Goal: Task Accomplishment & Management: Manage account settings

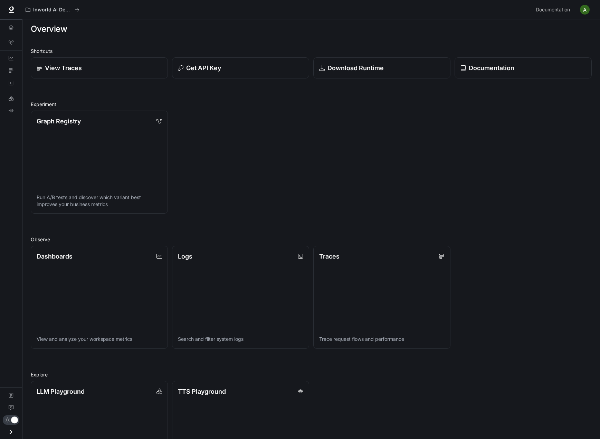
click at [258, 140] on div "Graph Registry Run A/B tests and discover which variant best improves your busi…" at bounding box center [309, 159] width 565 height 107
click at [586, 11] on img "button" at bounding box center [585, 10] width 10 height 10
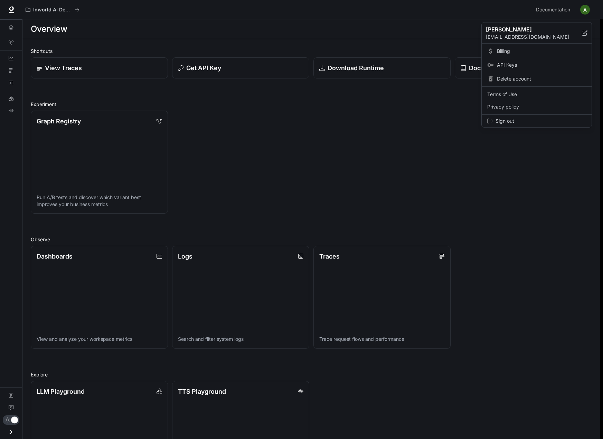
click at [502, 52] on span "Billing" at bounding box center [541, 51] width 89 height 7
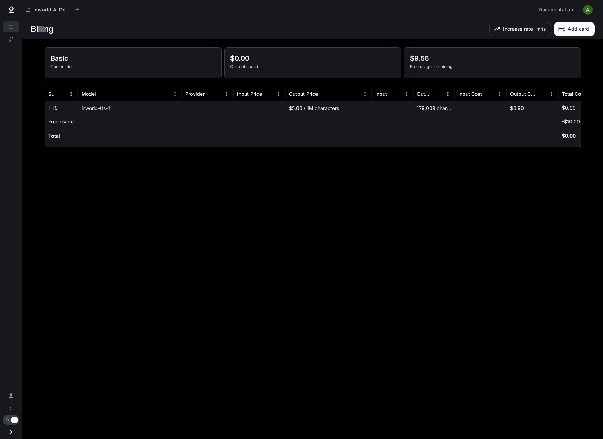
click at [410, 107] on div at bounding box center [392, 108] width 41 height 14
click at [214, 177] on main "Billing Increase rate limits Add card Basic Current tier $0.00 Current spend $9…" at bounding box center [312, 228] width 580 height 419
